Goal: Find specific fact: Find specific fact

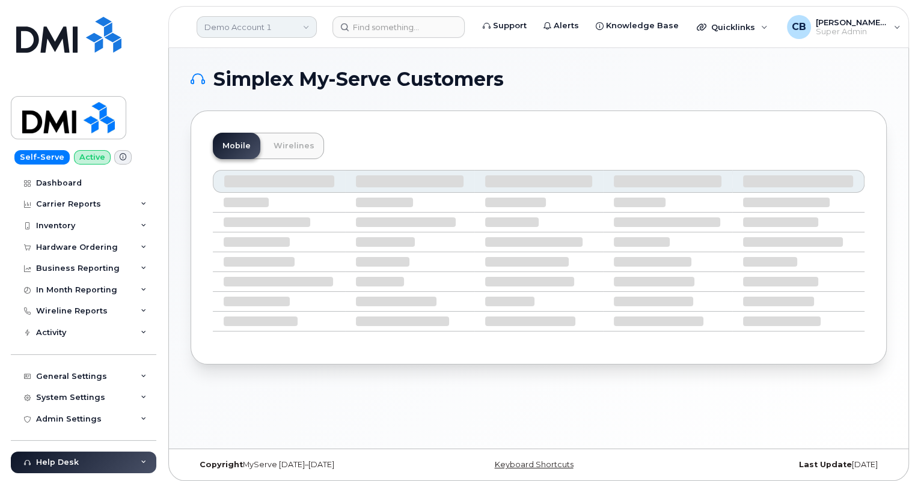
click at [240, 29] on link "Demo Account 1" at bounding box center [257, 27] width 120 height 22
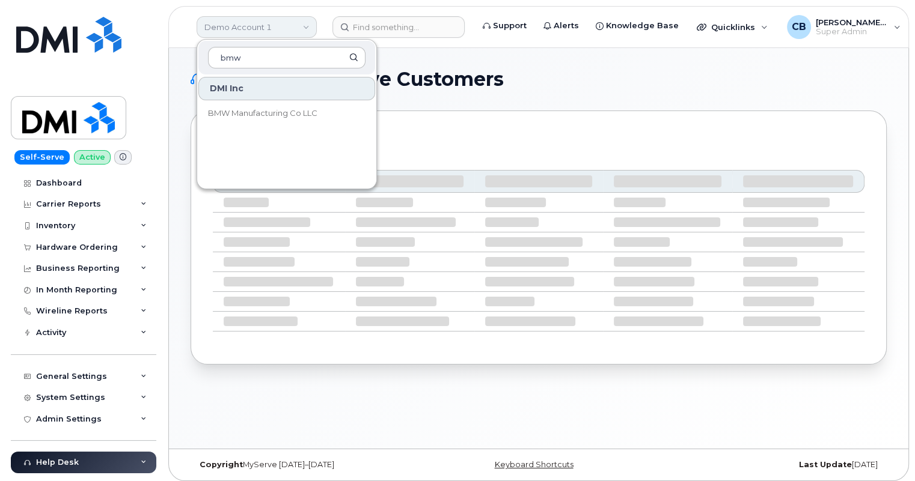
type input "bmw"
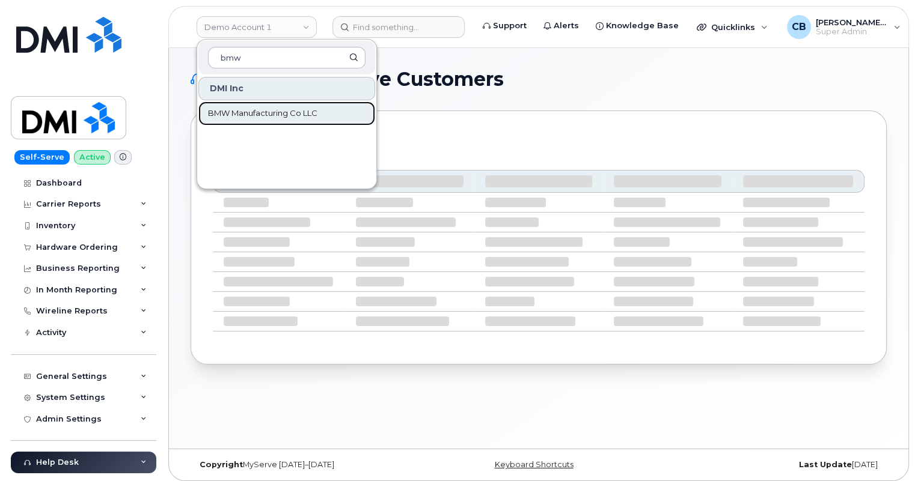
click at [299, 117] on span "BMW Manufacturing Co LLC" at bounding box center [262, 114] width 109 height 12
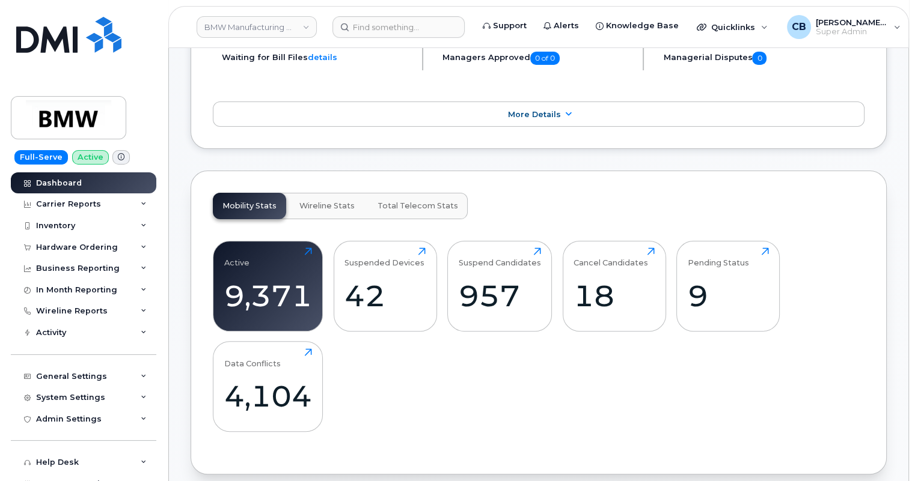
scroll to position [437, 0]
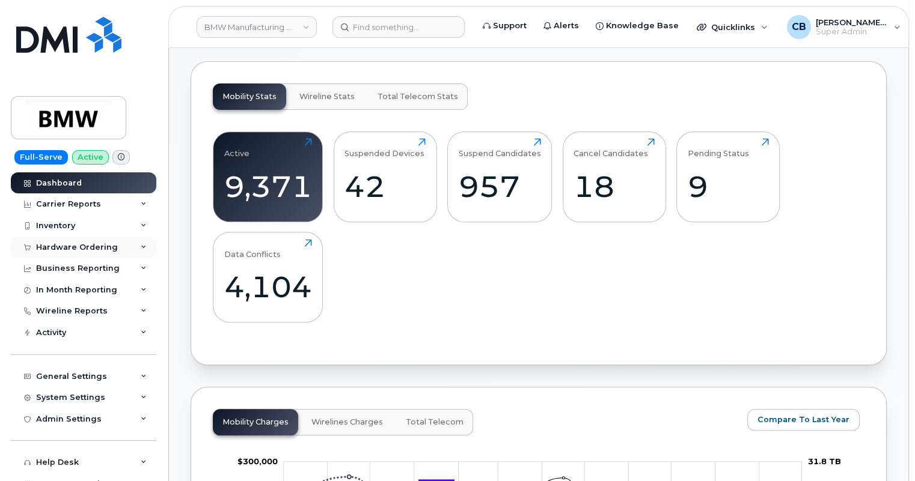
click at [73, 246] on div "Hardware Ordering" at bounding box center [77, 248] width 82 height 10
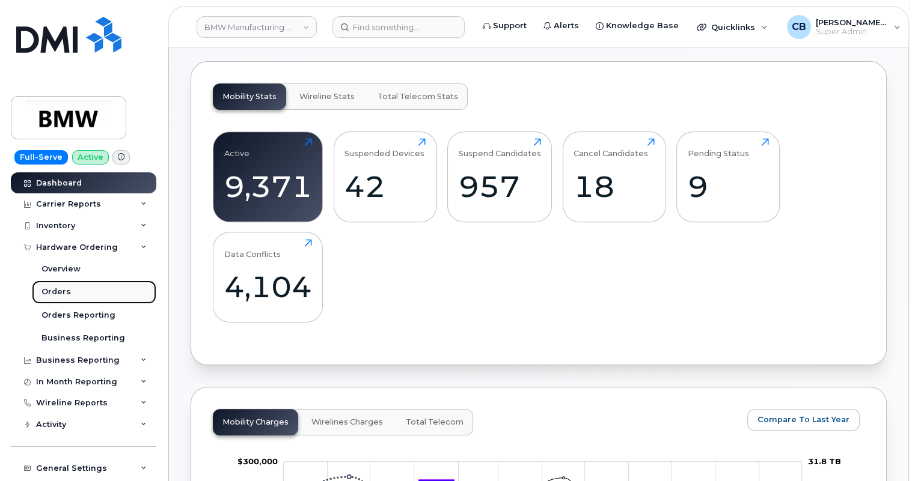
click at [59, 291] on div "Orders" at bounding box center [55, 292] width 29 height 11
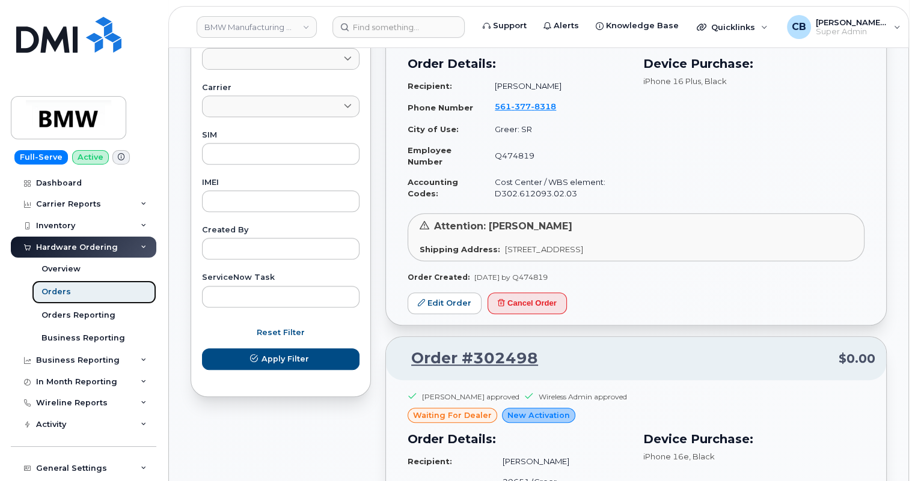
scroll to position [437, 0]
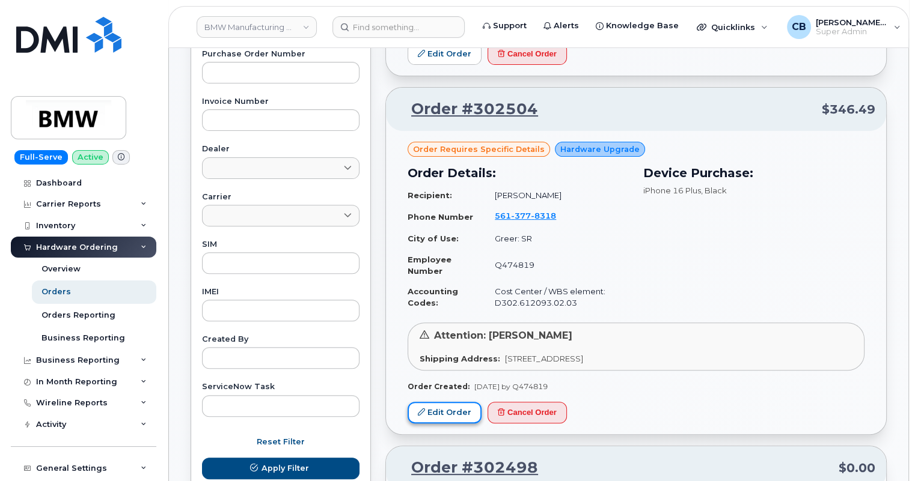
click at [448, 424] on link "Edit Order" at bounding box center [444, 413] width 74 height 22
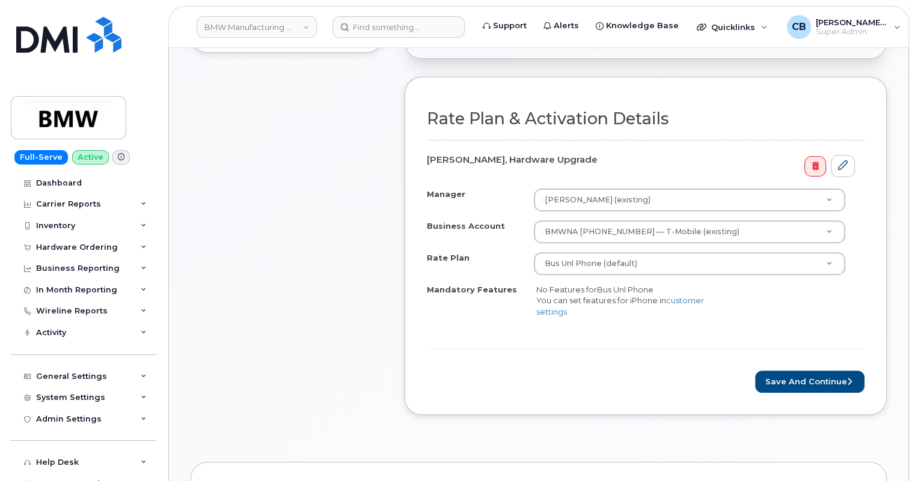
scroll to position [437, 0]
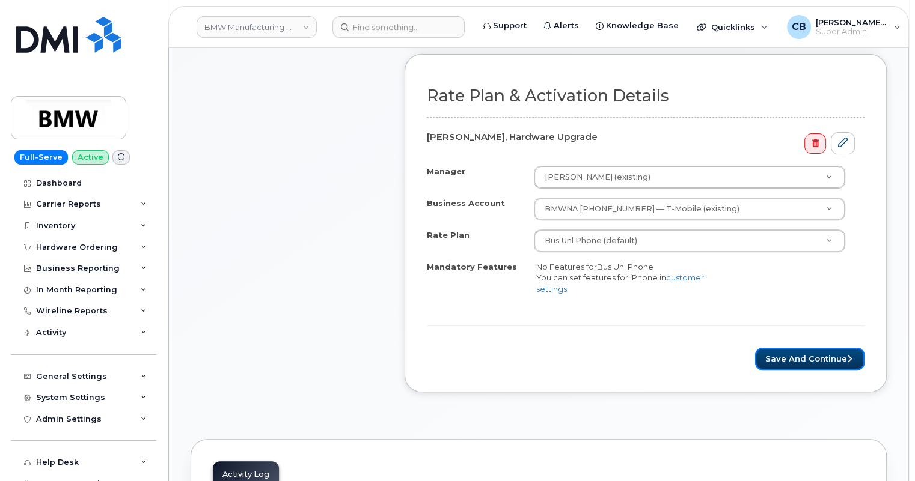
drag, startPoint x: 815, startPoint y: 348, endPoint x: 606, endPoint y: 319, distance: 211.7
click at [815, 348] on button "Save and Continue" at bounding box center [809, 359] width 109 height 22
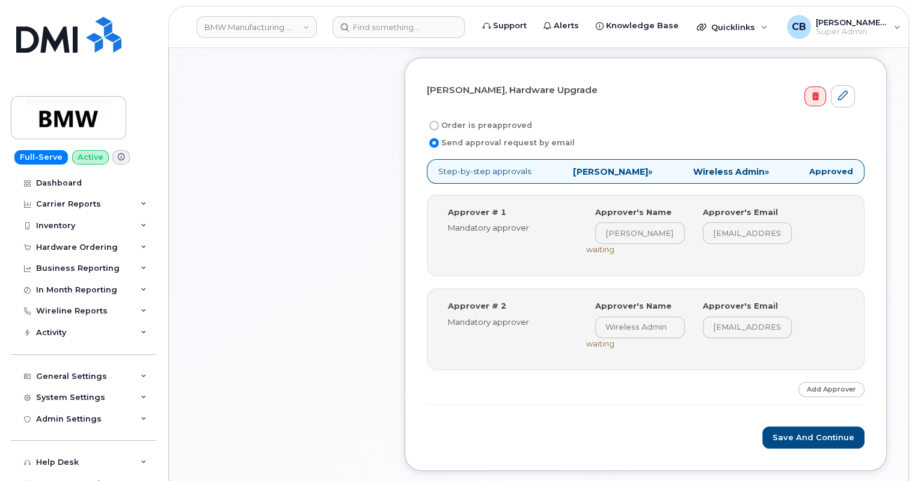
scroll to position [437, 0]
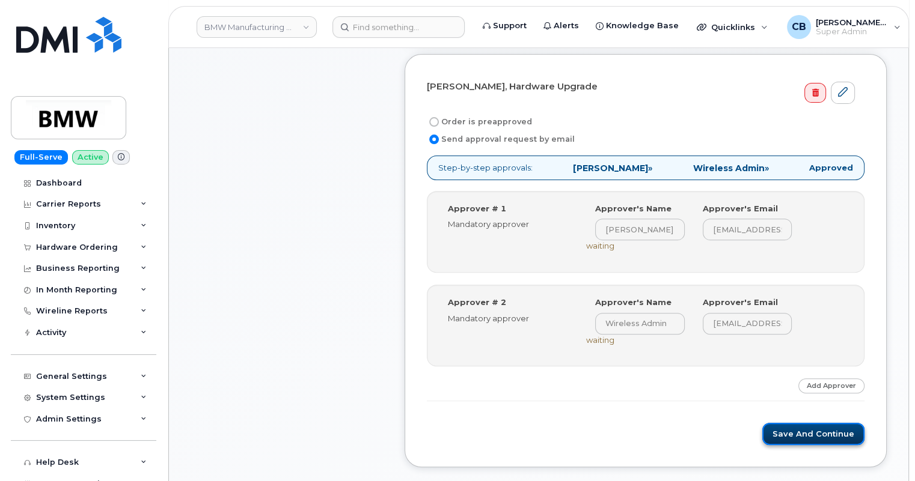
click at [792, 431] on button "Save and Continue" at bounding box center [813, 434] width 102 height 22
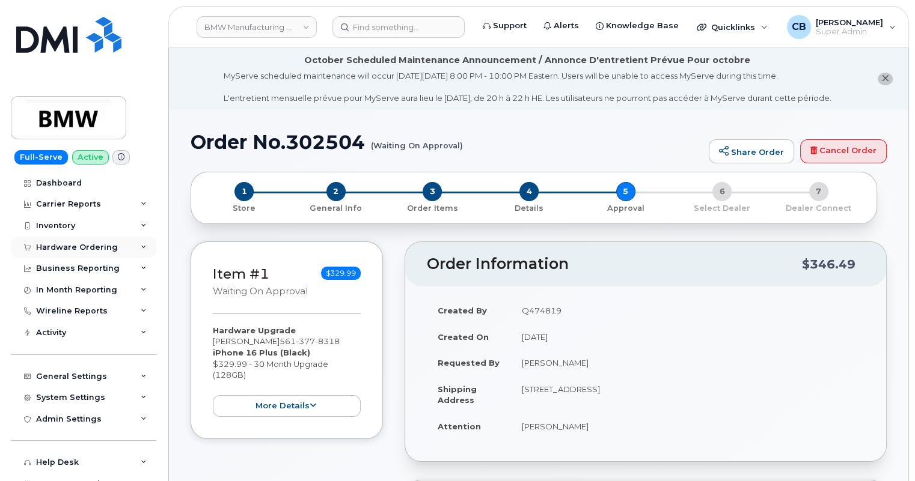
click at [55, 248] on div "Hardware Ordering" at bounding box center [77, 248] width 82 height 10
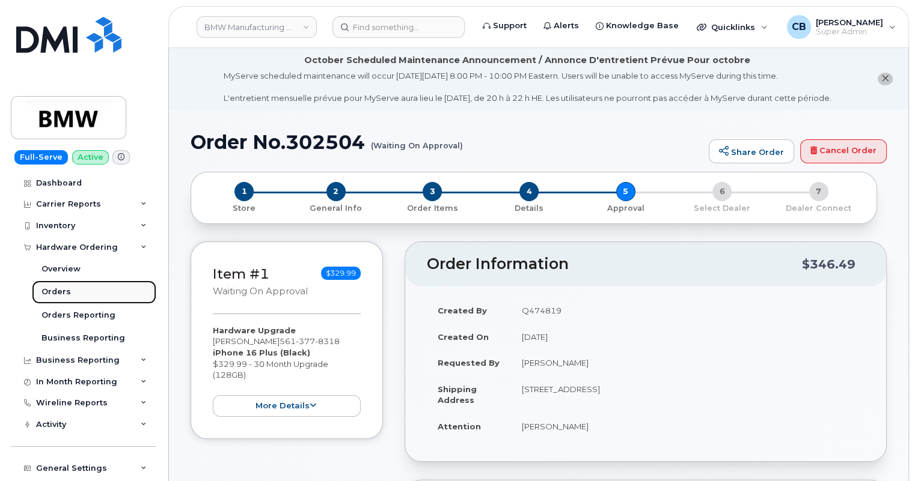
click at [53, 293] on div "Orders" at bounding box center [55, 292] width 29 height 11
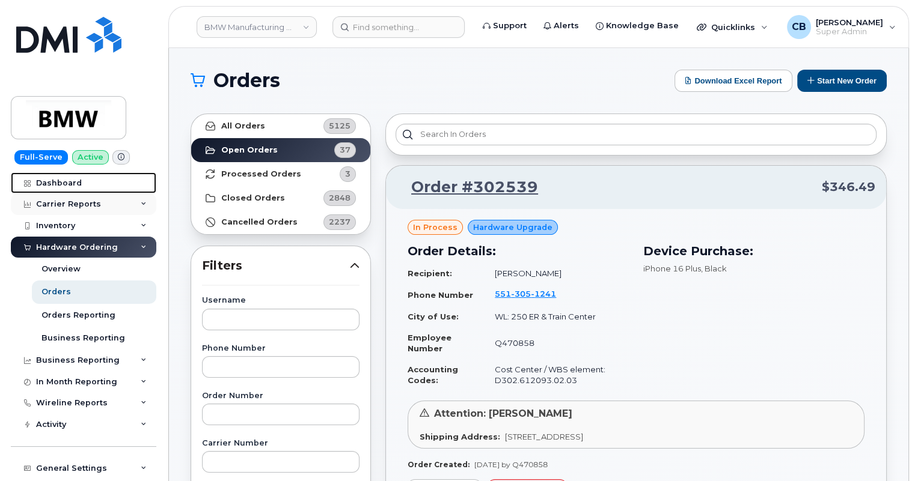
drag, startPoint x: 67, startPoint y: 177, endPoint x: 128, endPoint y: 212, distance: 70.5
click at [67, 178] on div "Dashboard" at bounding box center [59, 183] width 46 height 10
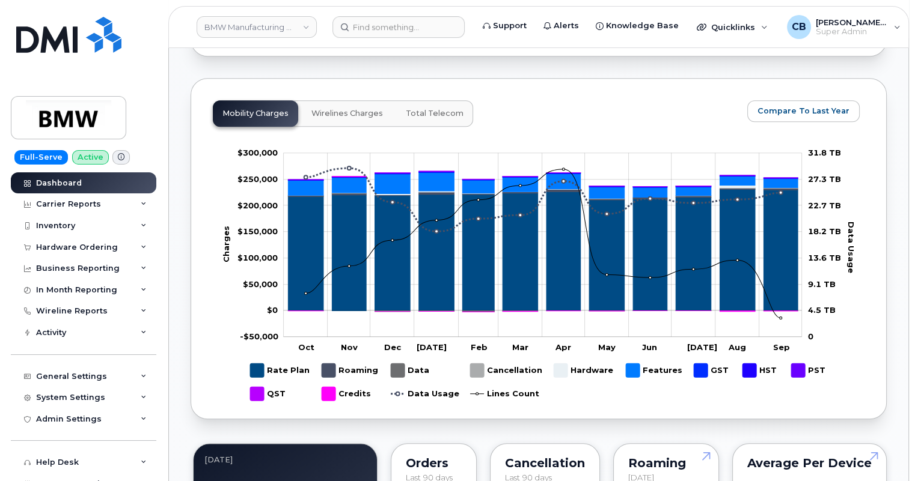
scroll to position [437, 0]
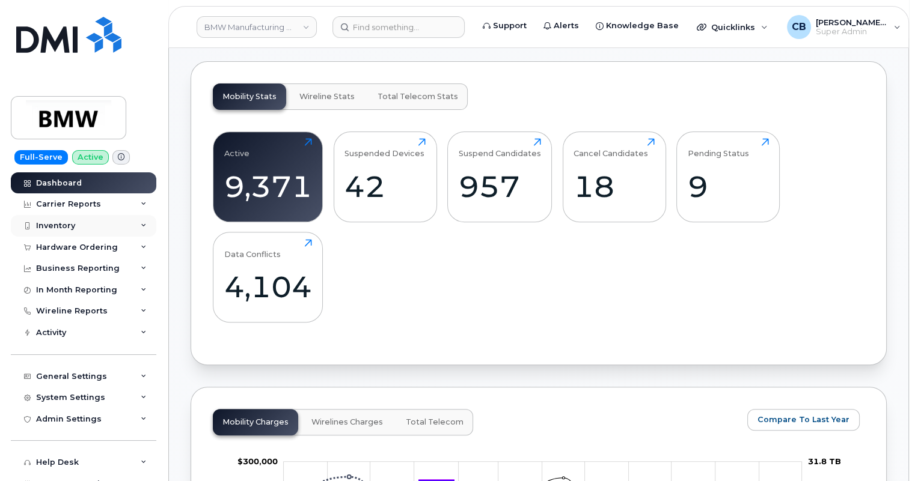
click at [17, 224] on div "Inventory" at bounding box center [83, 226] width 145 height 22
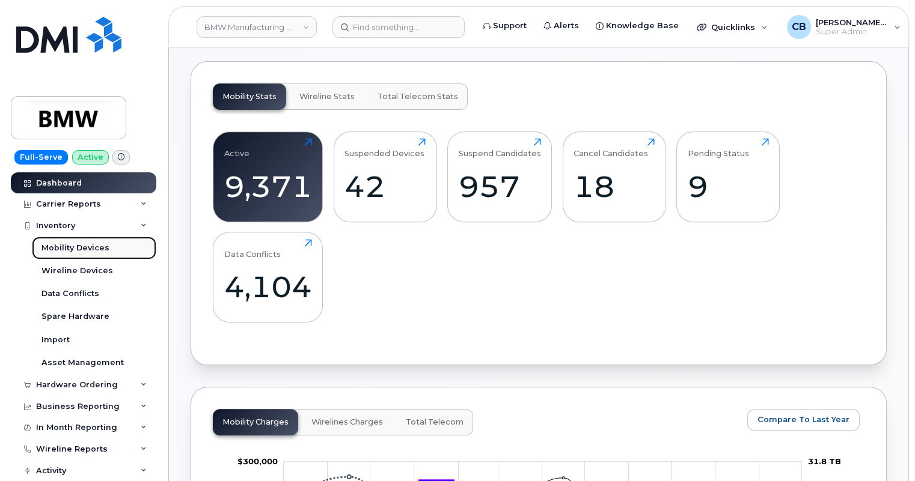
click at [68, 254] on link "Mobility Devices" at bounding box center [94, 248] width 124 height 23
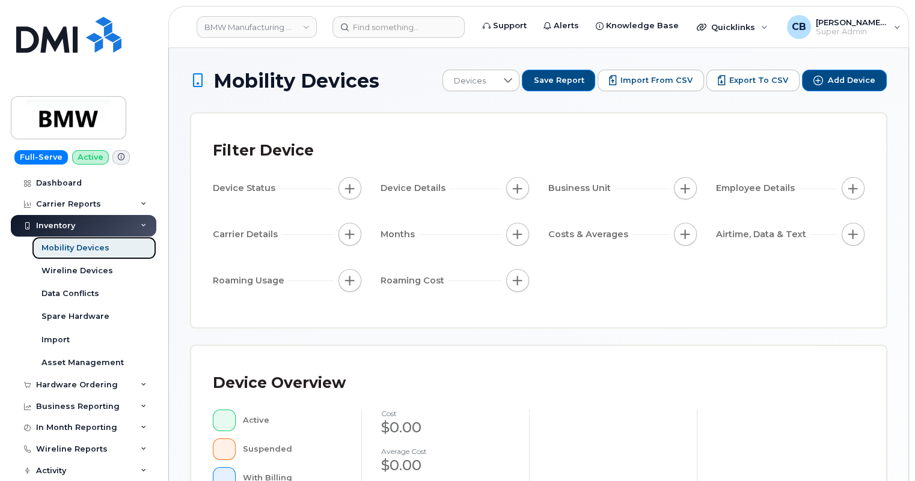
click at [69, 246] on div "Mobility Devices" at bounding box center [75, 248] width 68 height 11
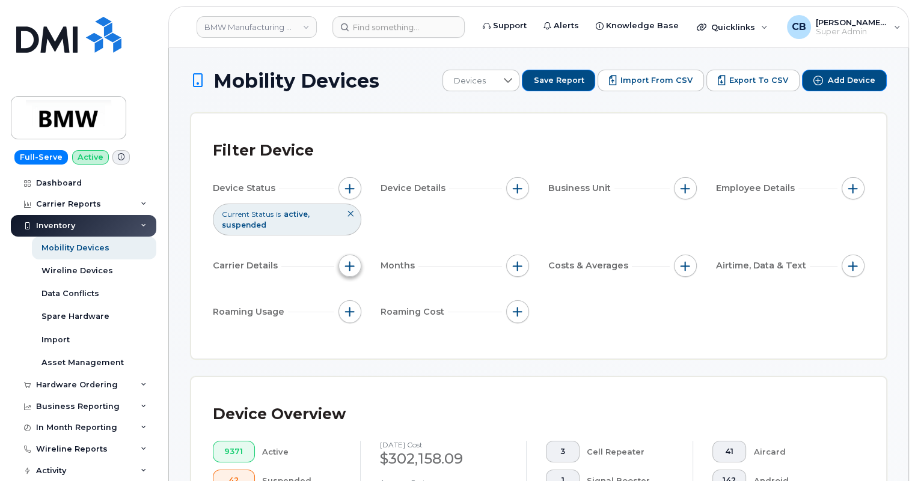
click at [355, 264] on button "button" at bounding box center [349, 266] width 23 height 23
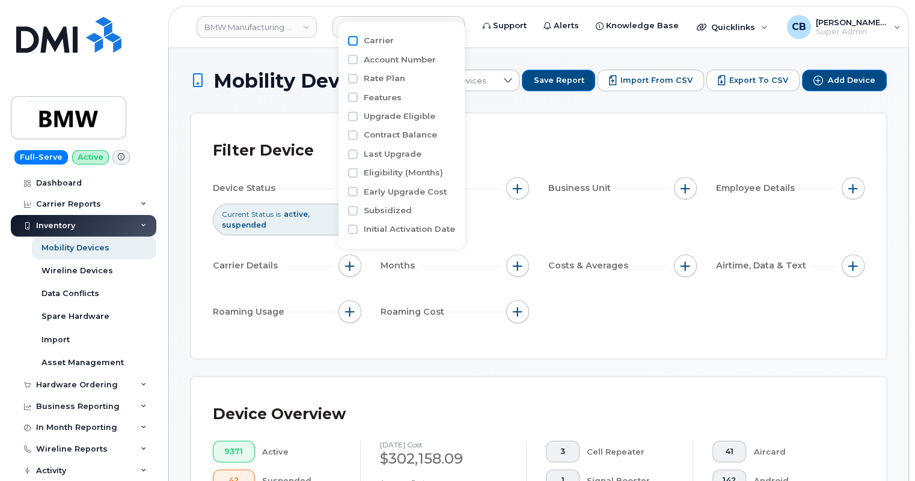
click at [355, 39] on input "Carrier" at bounding box center [353, 41] width 10 height 10
checkbox input "true"
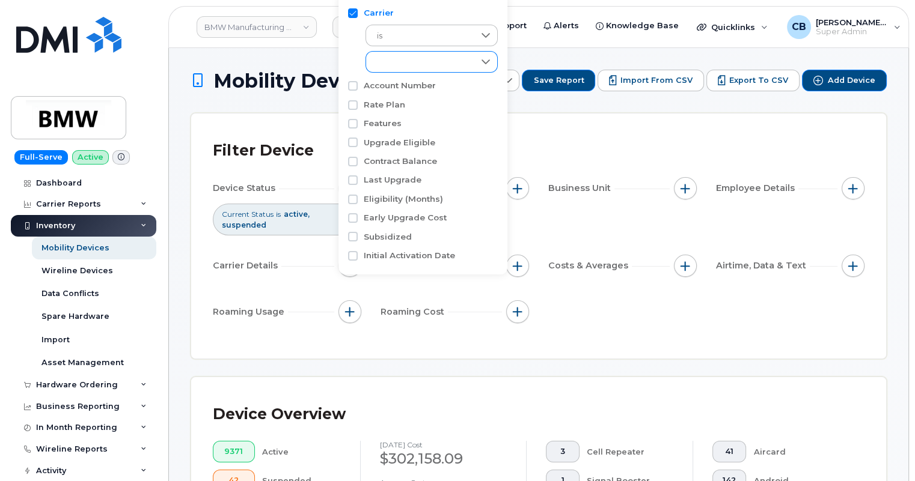
click at [383, 61] on div "empty" at bounding box center [420, 62] width 108 height 20
click at [379, 114] on input "AT&T Wireless" at bounding box center [380, 115] width 10 height 10
checkbox input "true"
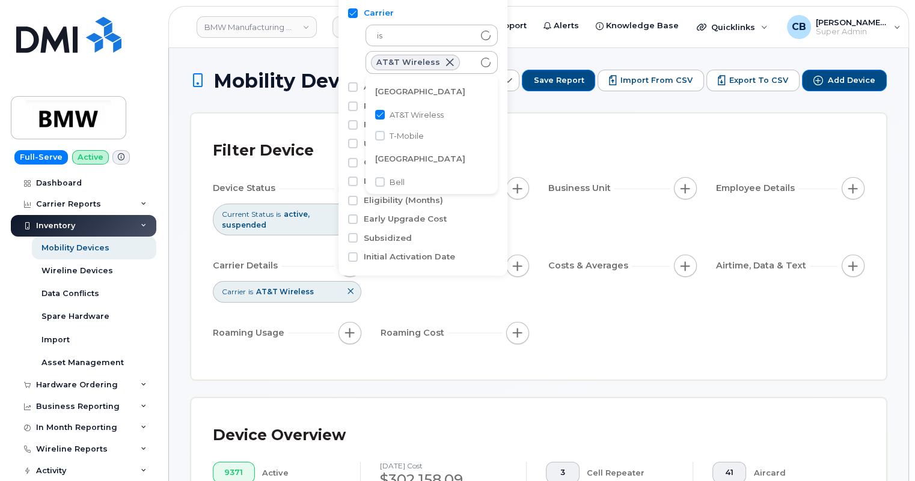
click at [634, 146] on div "Filter Device" at bounding box center [538, 150] width 651 height 31
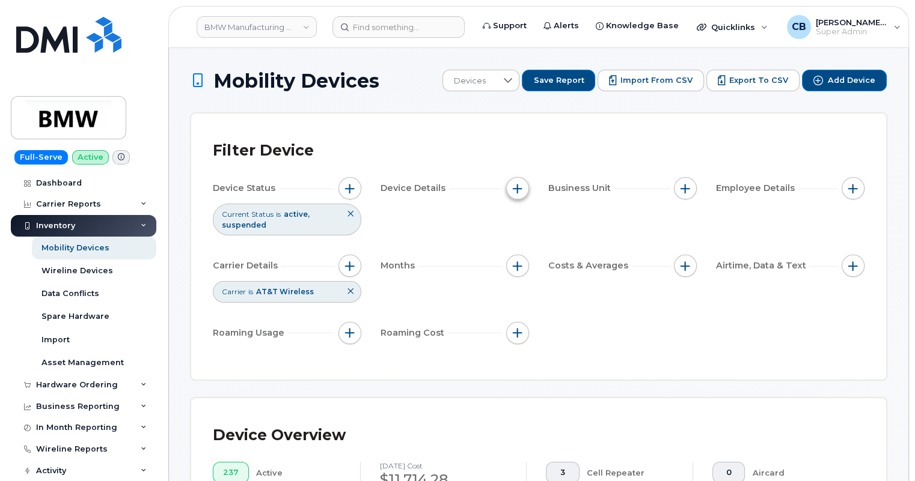
click at [516, 187] on span "button" at bounding box center [518, 189] width 10 height 10
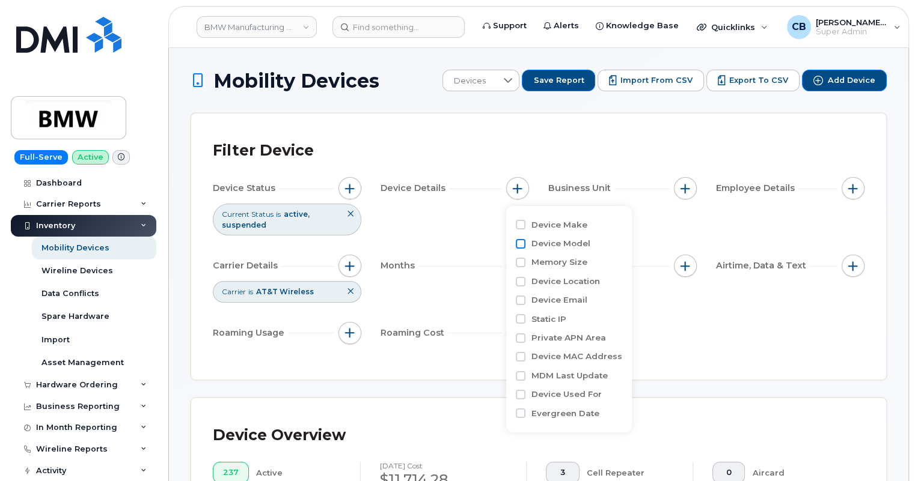
click at [519, 246] on input "Device Model" at bounding box center [521, 244] width 10 height 10
checkbox input "true"
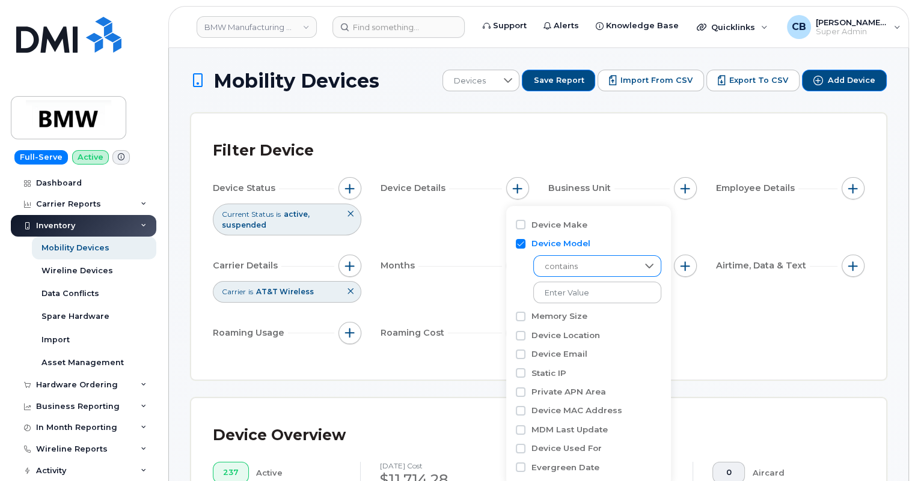
click at [571, 269] on span "contains" at bounding box center [586, 267] width 104 height 22
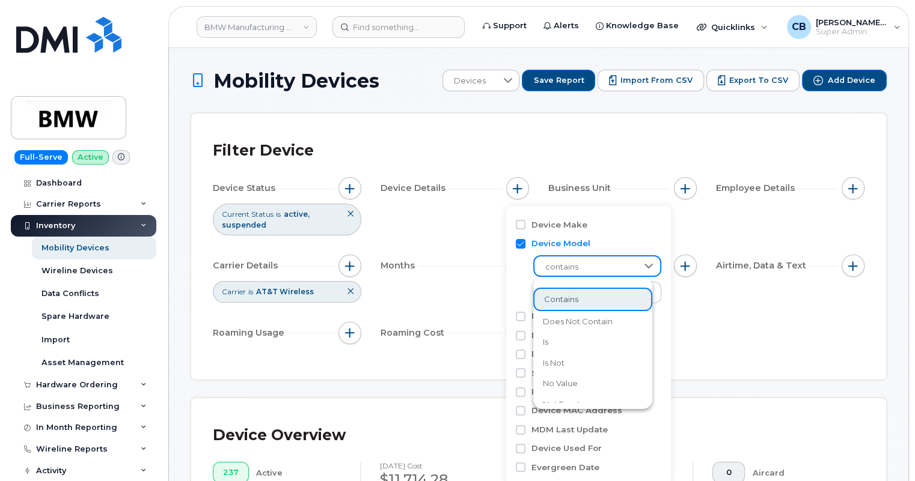
click at [582, 261] on span "contains" at bounding box center [585, 268] width 103 height 22
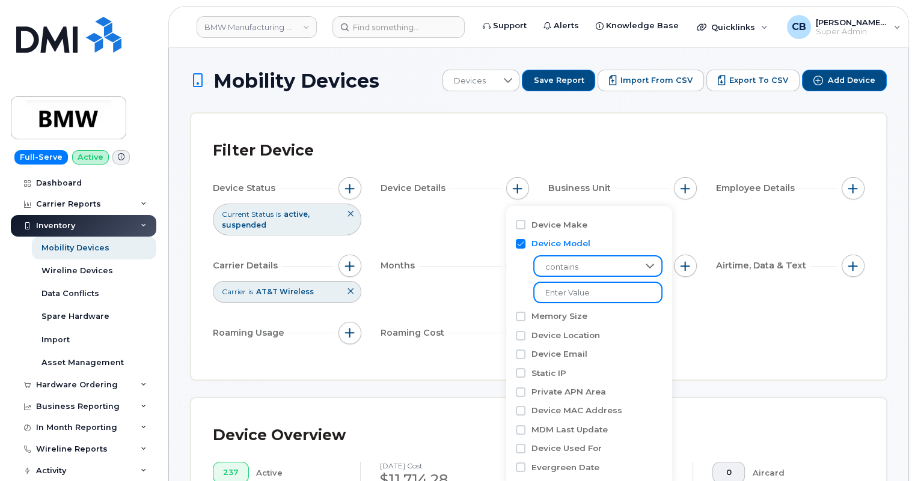
click at [573, 298] on input "text" at bounding box center [597, 293] width 129 height 22
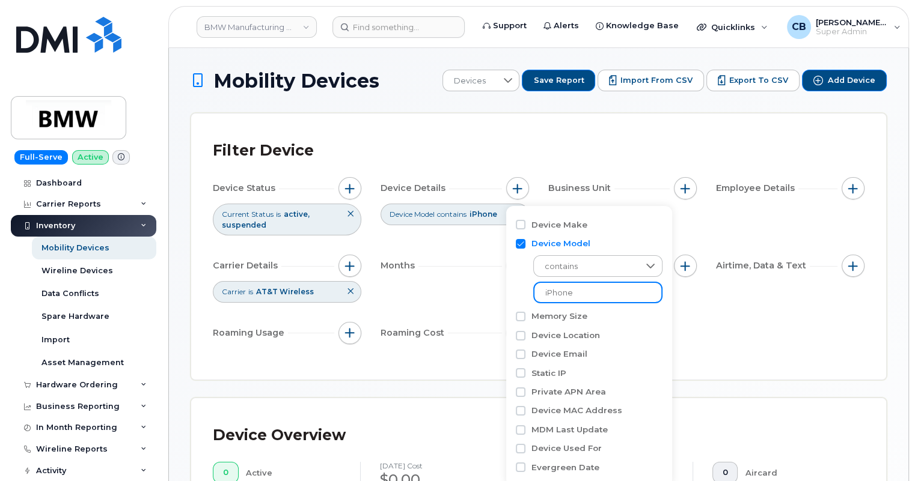
type input "iPhone"
click at [687, 233] on div "Device Status Current Status is active suspended Device Details Device Model co…" at bounding box center [538, 263] width 651 height 172
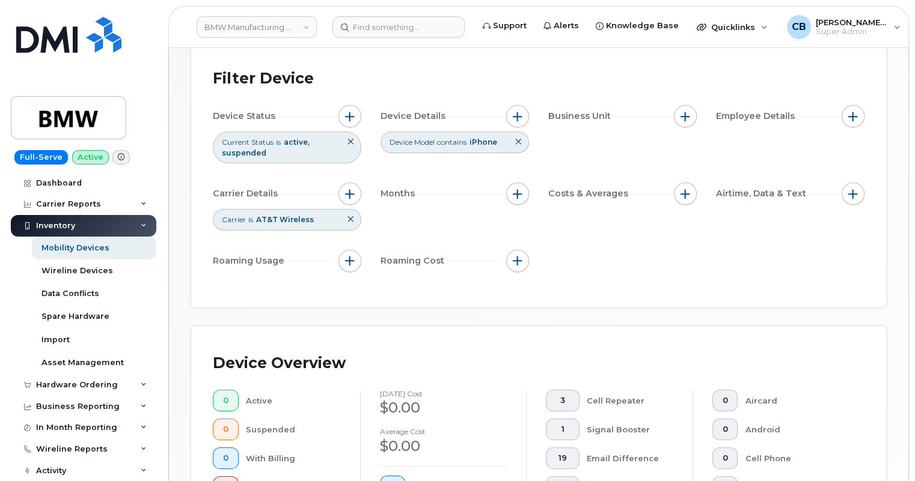
scroll to position [50, 0]
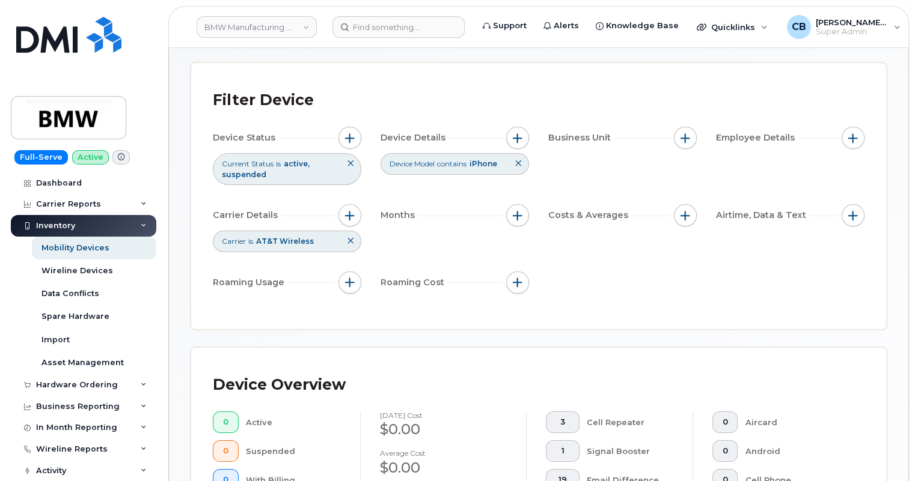
click at [519, 161] on icon at bounding box center [517, 163] width 7 height 7
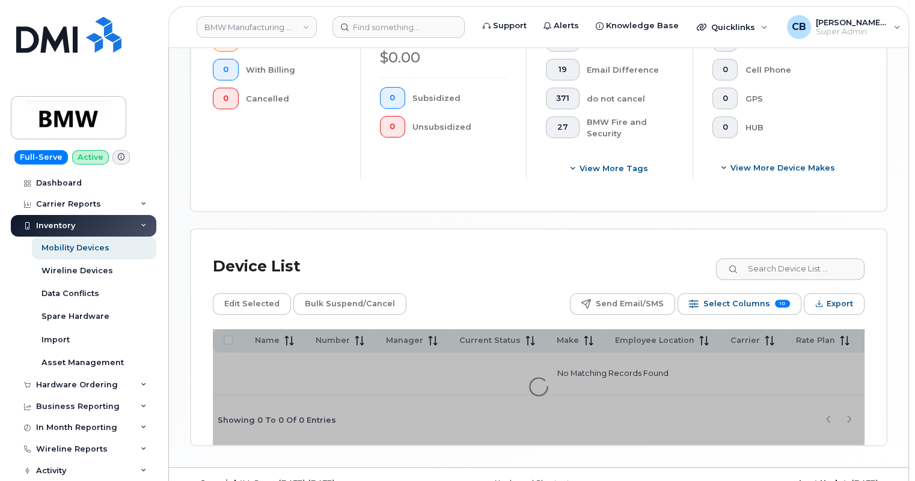
scroll to position [487, 0]
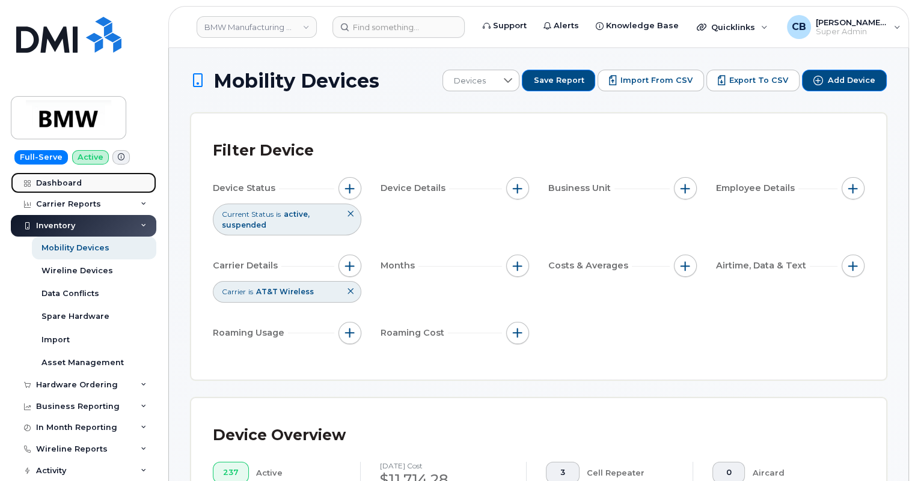
click at [66, 174] on link "Dashboard" at bounding box center [83, 183] width 145 height 22
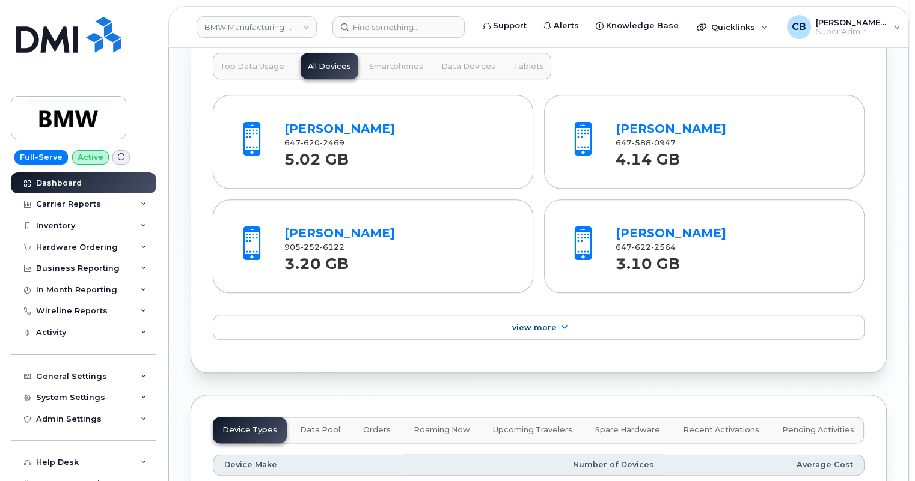
scroll to position [1476, 0]
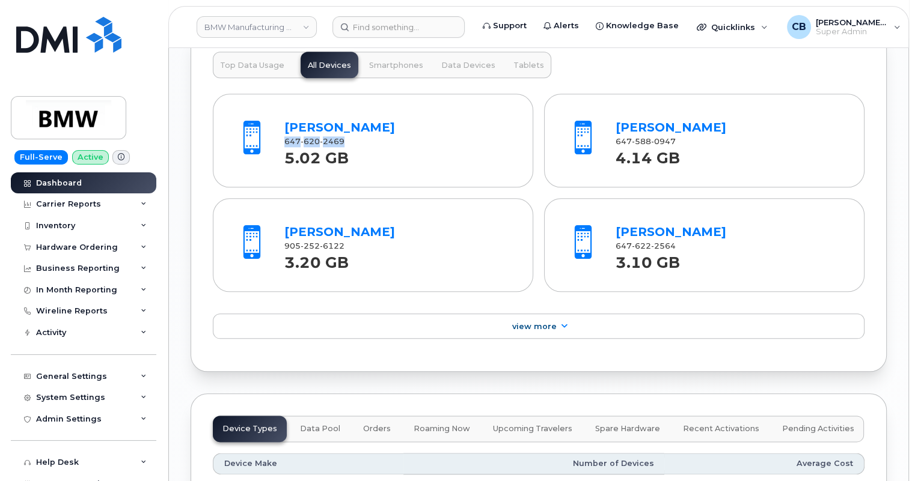
drag, startPoint x: 344, startPoint y: 151, endPoint x: 284, endPoint y: 151, distance: 59.5
click at [284, 147] on div "647 620 2469" at bounding box center [397, 141] width 227 height 11
copy span "647 620 2469"
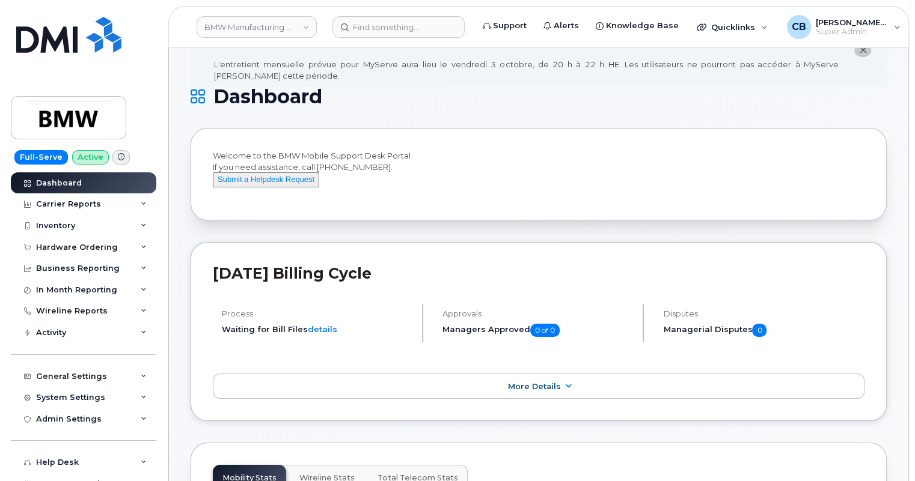
scroll to position [0, 0]
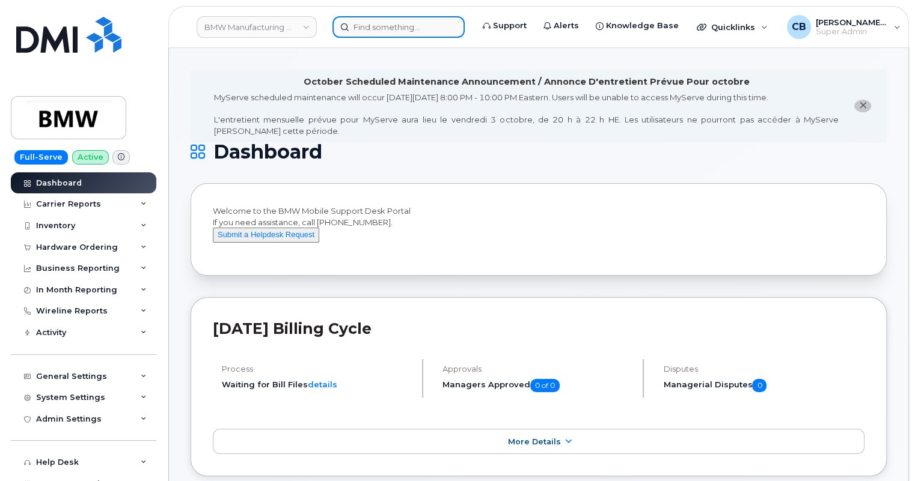
click at [367, 28] on input at bounding box center [398, 27] width 132 height 22
paste input "6476202469"
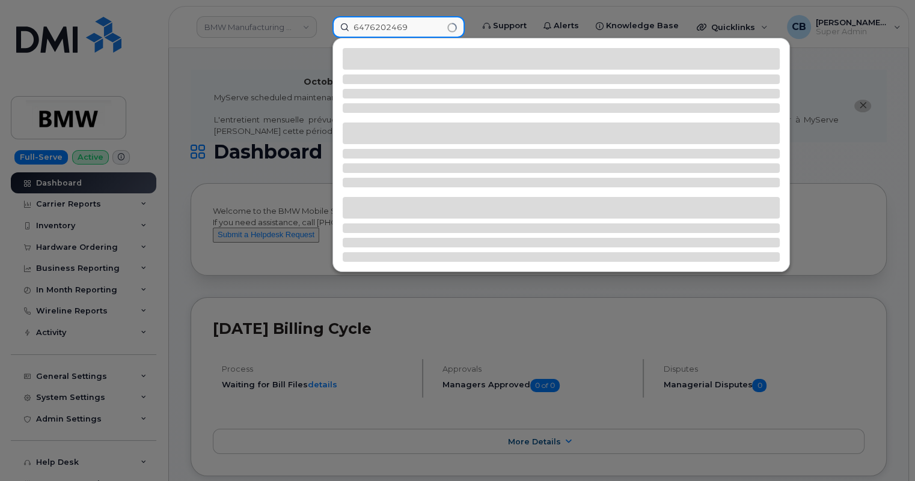
type input "6476202469"
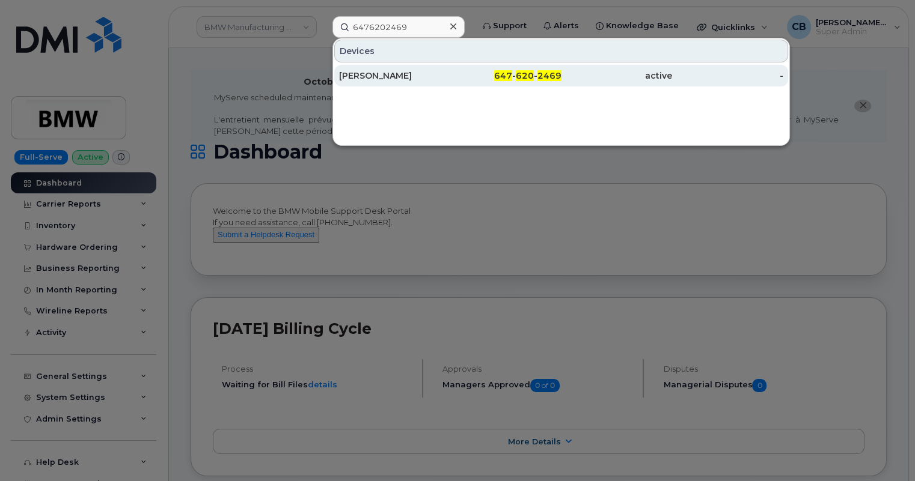
click at [389, 67] on div "[PERSON_NAME]" at bounding box center [394, 76] width 111 height 22
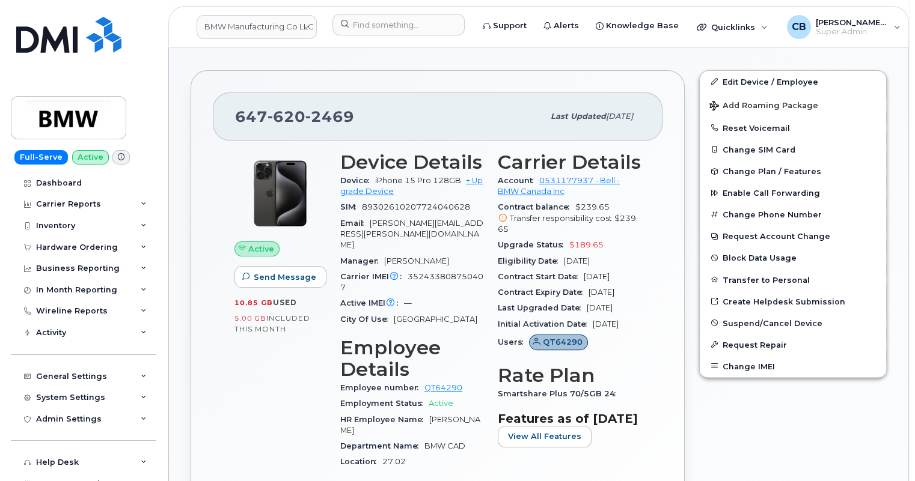
scroll to position [328, 0]
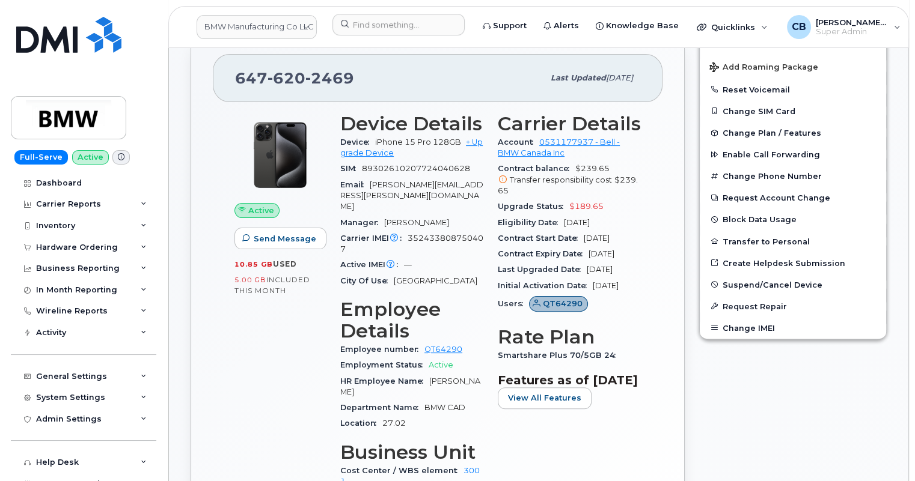
drag, startPoint x: 627, startPoint y: 210, endPoint x: 562, endPoint y: 209, distance: 64.9
click at [562, 215] on div "Eligibility Date [DATE]" at bounding box center [569, 223] width 143 height 16
drag, startPoint x: 585, startPoint y: 270, endPoint x: 650, endPoint y: 270, distance: 64.3
click at [650, 270] on div "Active Send Message 10.85 GB  used 5.00 GB  included this month Device Details …" at bounding box center [438, 327] width 450 height 451
click at [432, 345] on link "QT64290" at bounding box center [443, 349] width 38 height 9
